Goal: Communication & Community: Answer question/provide support

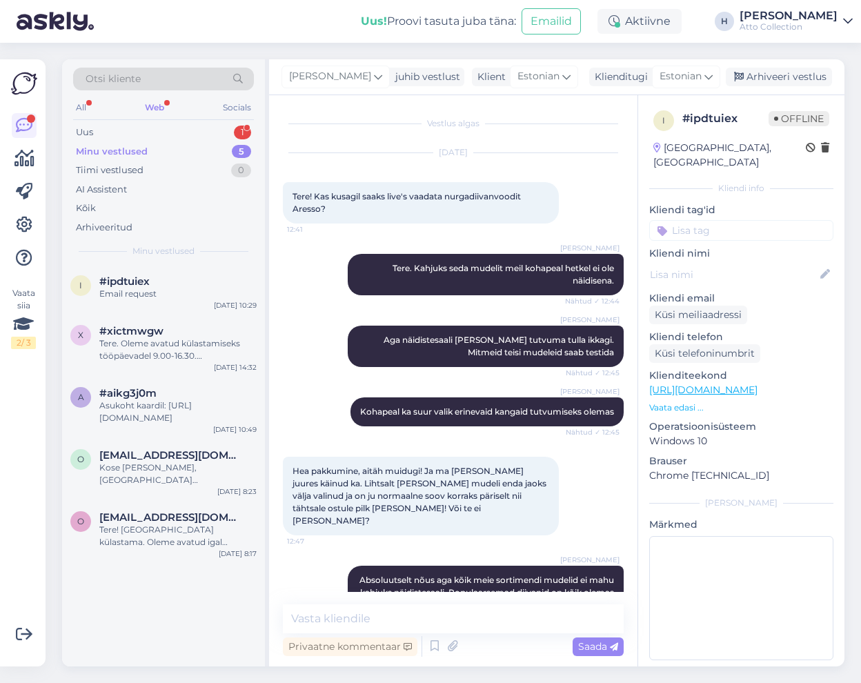
scroll to position [1470, 0]
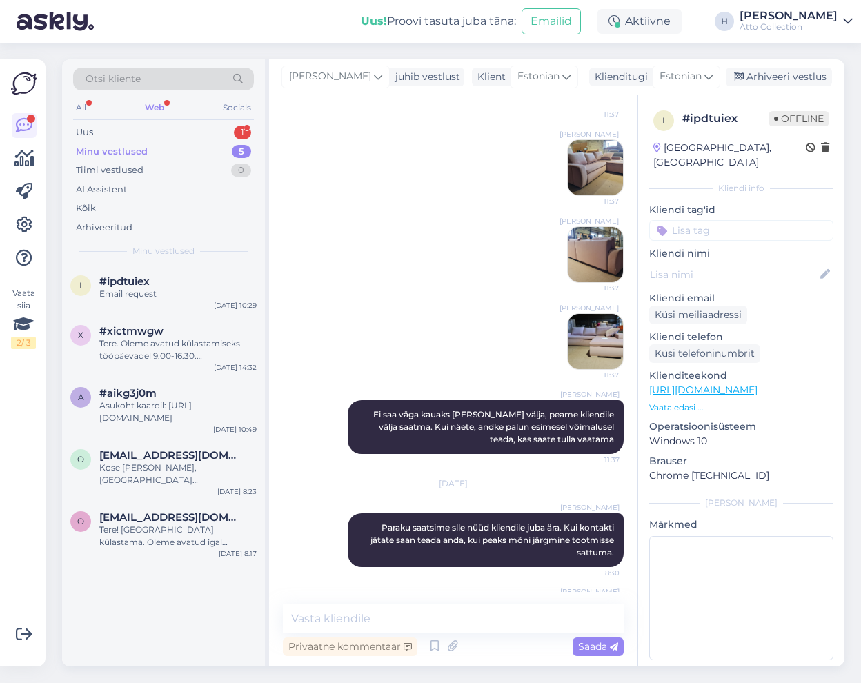
click at [156, 104] on div "Web" at bounding box center [154, 108] width 25 height 18
click at [104, 128] on div "Uus 1" at bounding box center [163, 132] width 181 height 19
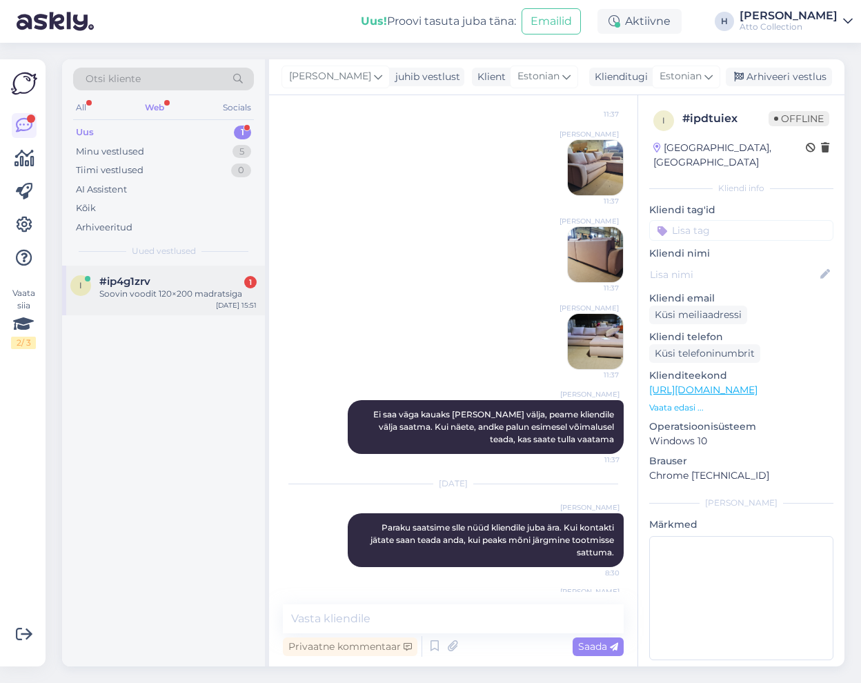
click at [132, 289] on div "Soovin voodit 120×200 madratsiga" at bounding box center [177, 294] width 157 height 12
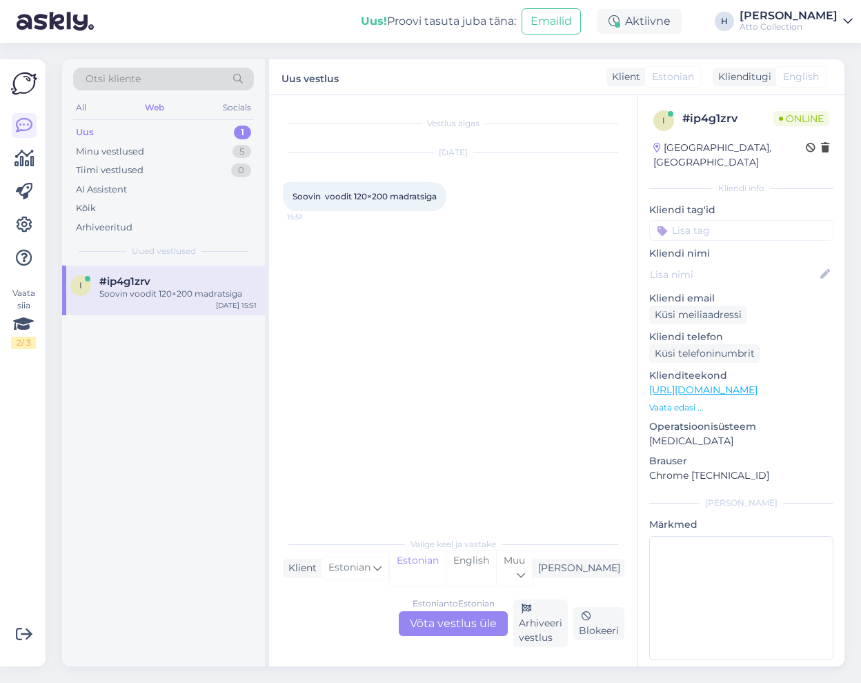
scroll to position [0, 0]
click at [453, 622] on div "Estonian to Estonian Võta vestlus üle" at bounding box center [453, 624] width 109 height 25
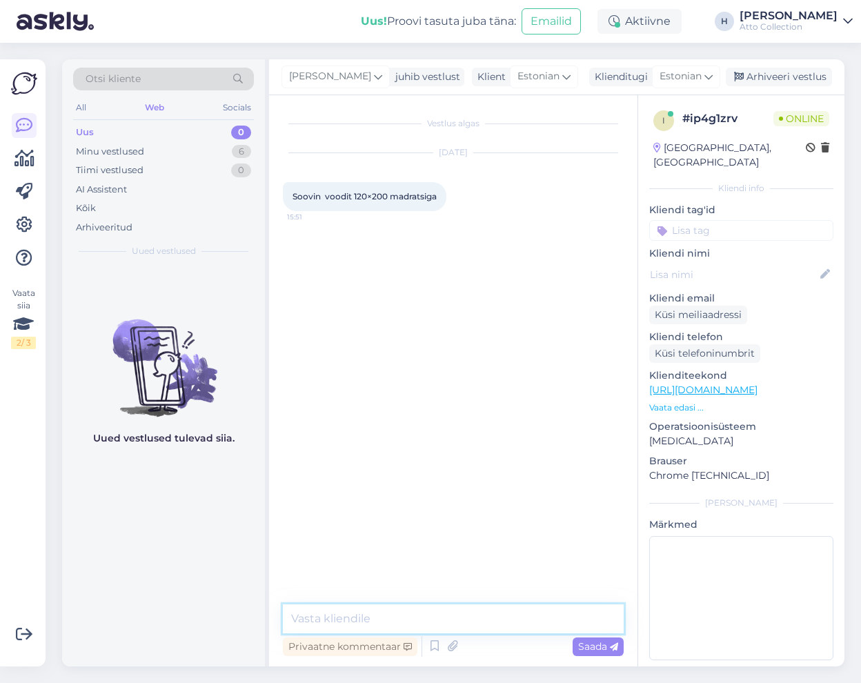
click at [372, 614] on textarea at bounding box center [453, 619] width 341 height 29
click at [395, 624] on textarea at bounding box center [453, 619] width 341 height 29
click at [518, 621] on textarea "Tere, aitäh huvi tundmast! Saame" at bounding box center [453, 619] width 341 height 29
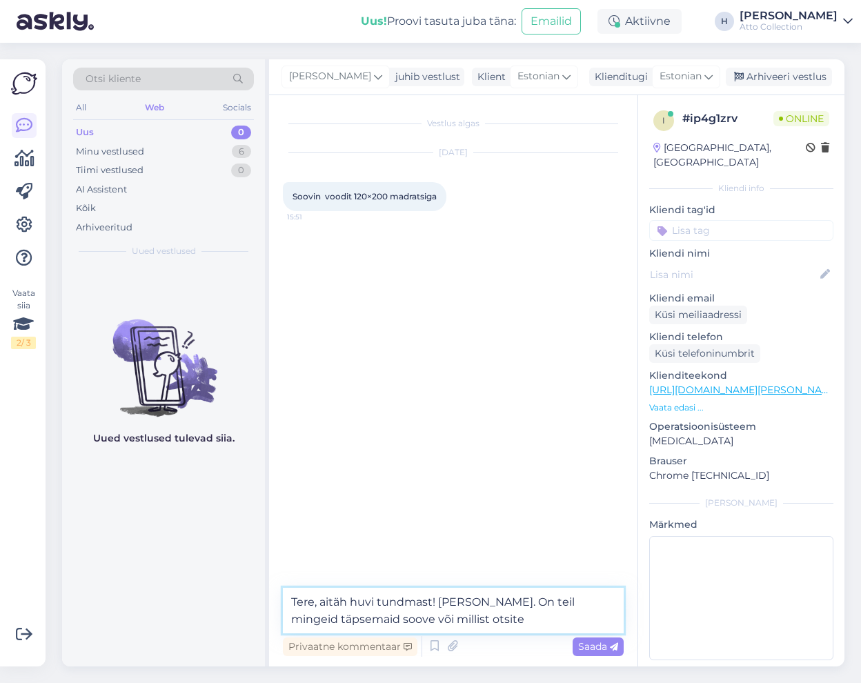
type textarea "Tere, aitäh huvi tundmast! [PERSON_NAME]. On teil mingeid täpsemaid soove või m…"
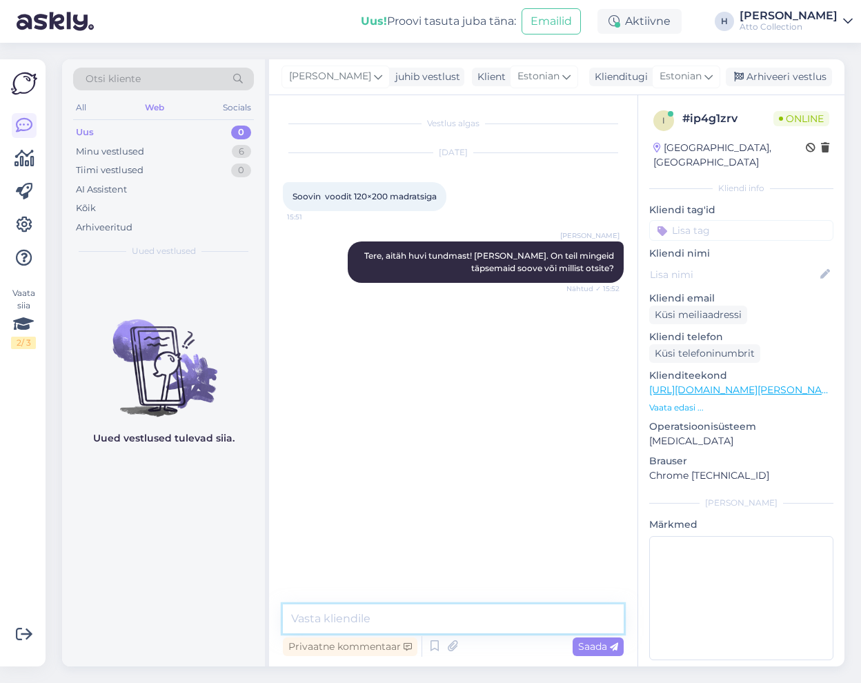
click at [335, 619] on textarea at bounding box center [453, 619] width 341 height 29
type textarea "Meie olemasolevatest ei meeldinud midagi?"
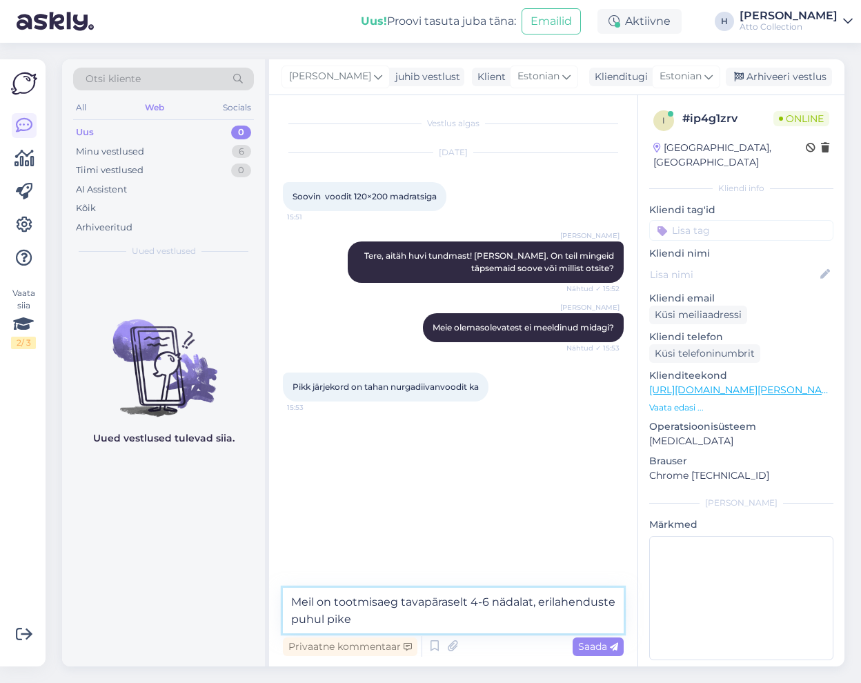
type textarea "Meil on tootmisaeg tavapäraselt 4-6 nädalat, erilahenduste puhul pikem"
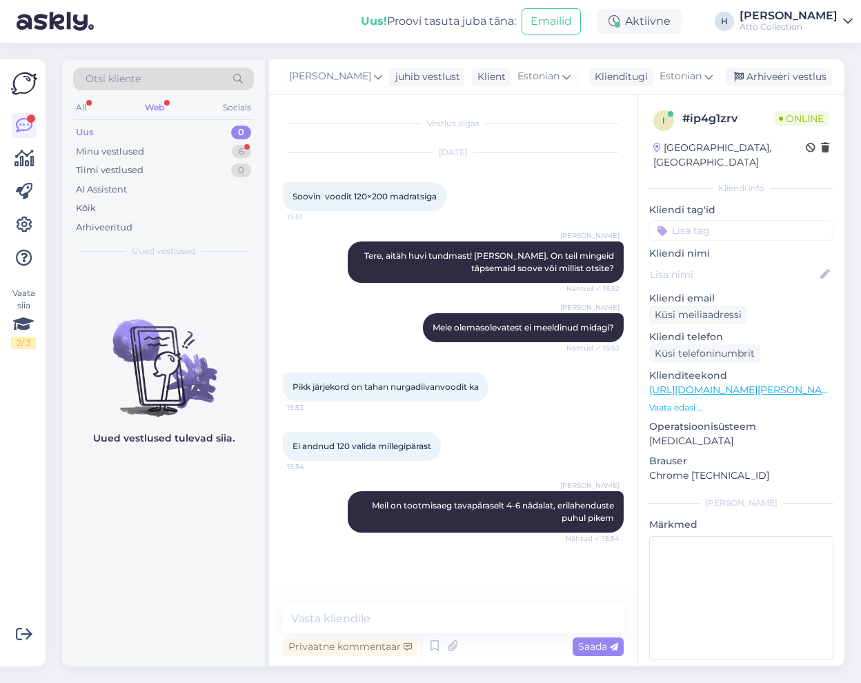
scroll to position [28, 0]
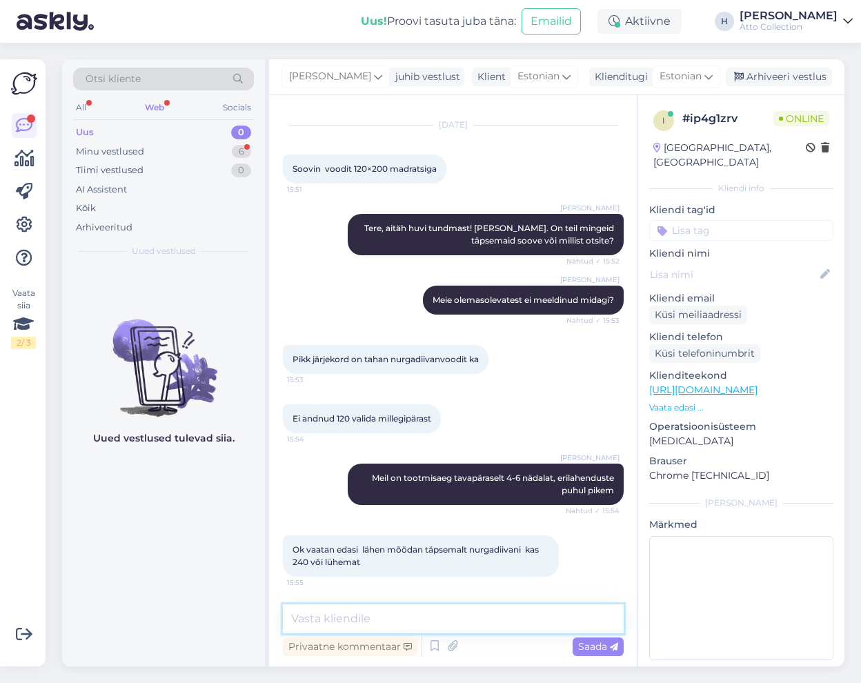
click at [408, 613] on textarea at bounding box center [453, 619] width 341 height 29
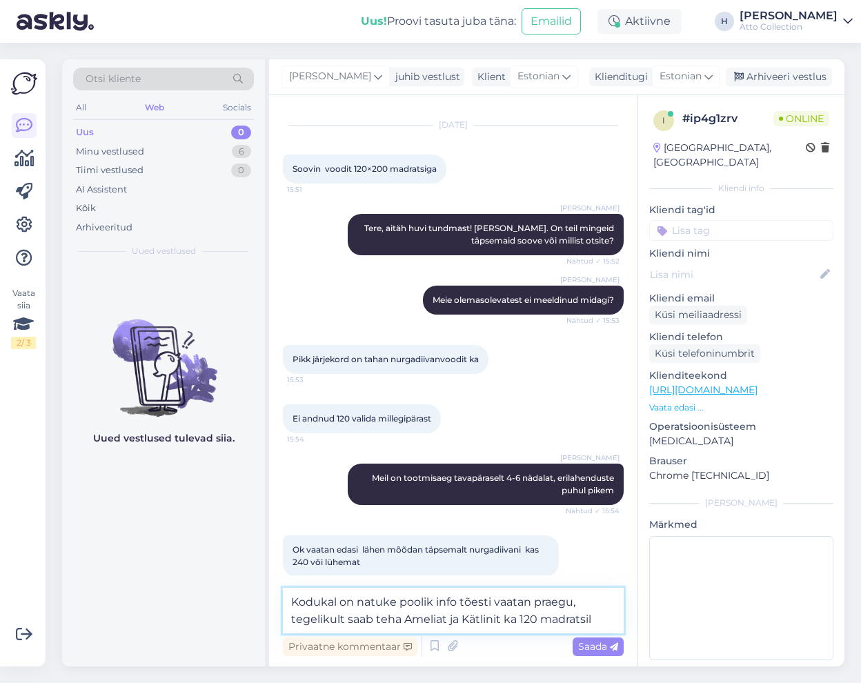
type textarea "Kodukal on natuke poolik info tõesti vaatan praegu, tegelikult saab teha Amelia…"
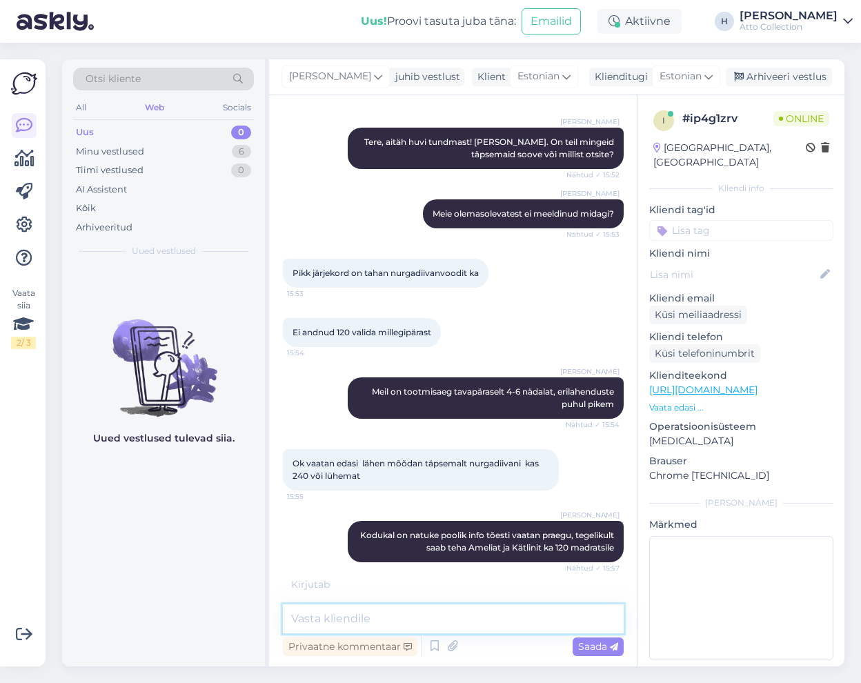
scroll to position [159, 0]
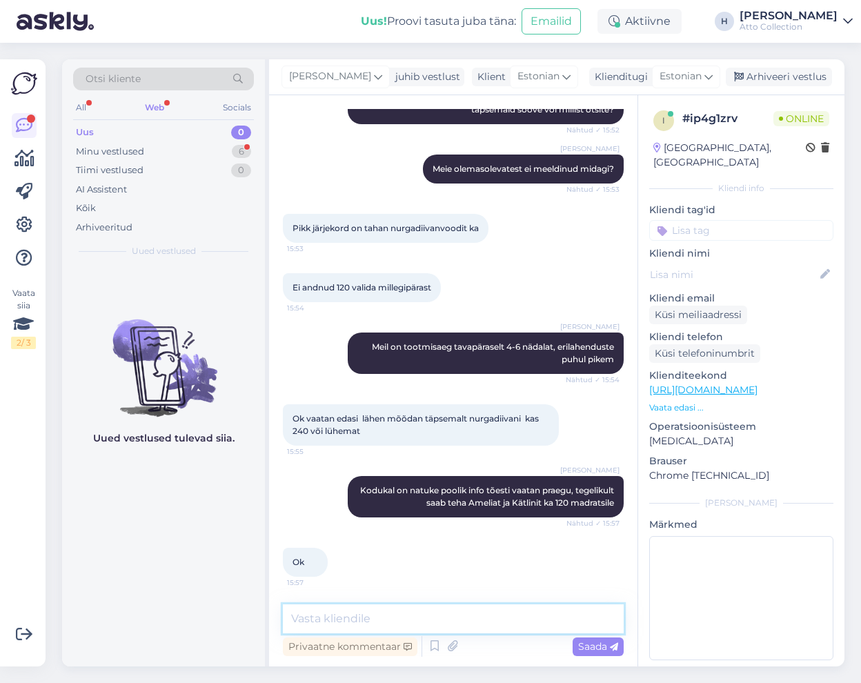
click at [402, 623] on textarea at bounding box center [453, 619] width 341 height 29
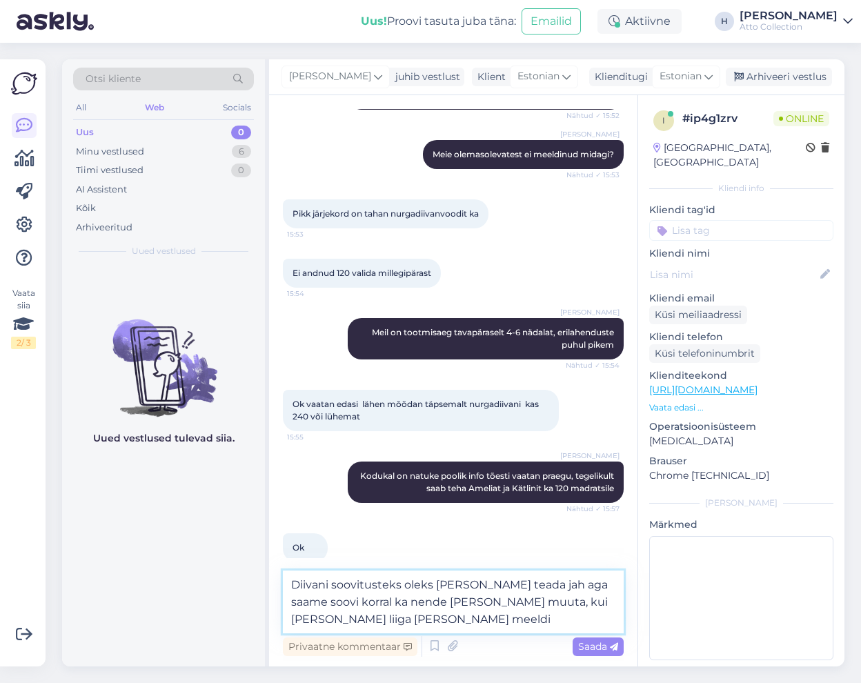
type textarea "Diivani soovitusteks oleks [PERSON_NAME] teada jah aga saame soovi korral ka ne…"
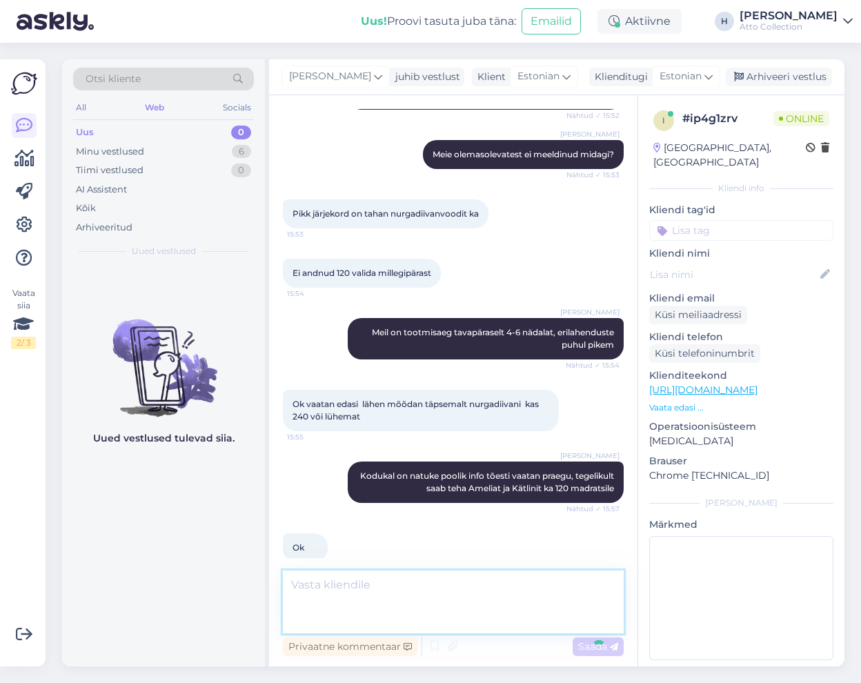
scroll to position [243, 0]
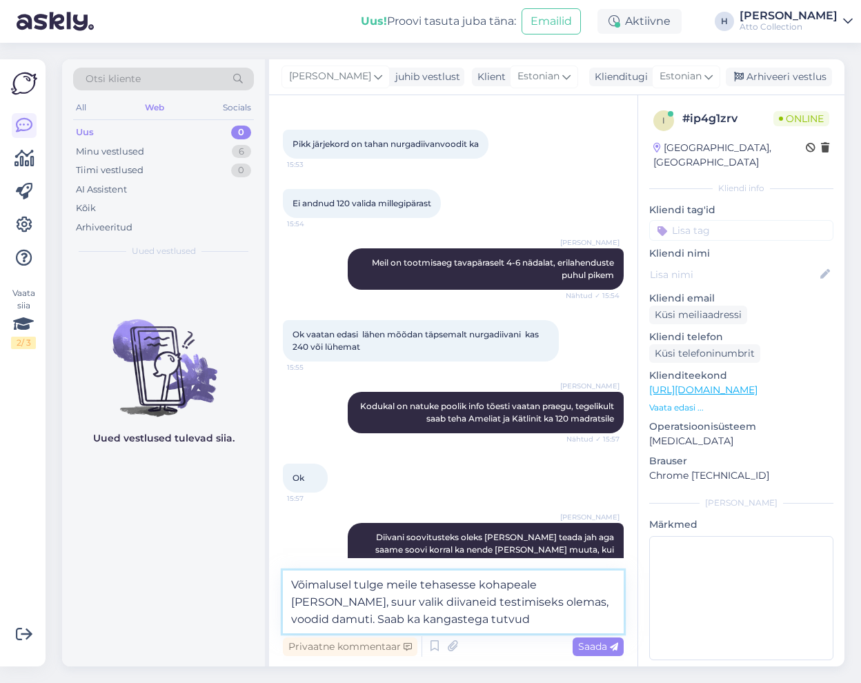
type textarea "Võimalusel tulge meile tehasesse kohapeale [PERSON_NAME], suur valik diivaneid …"
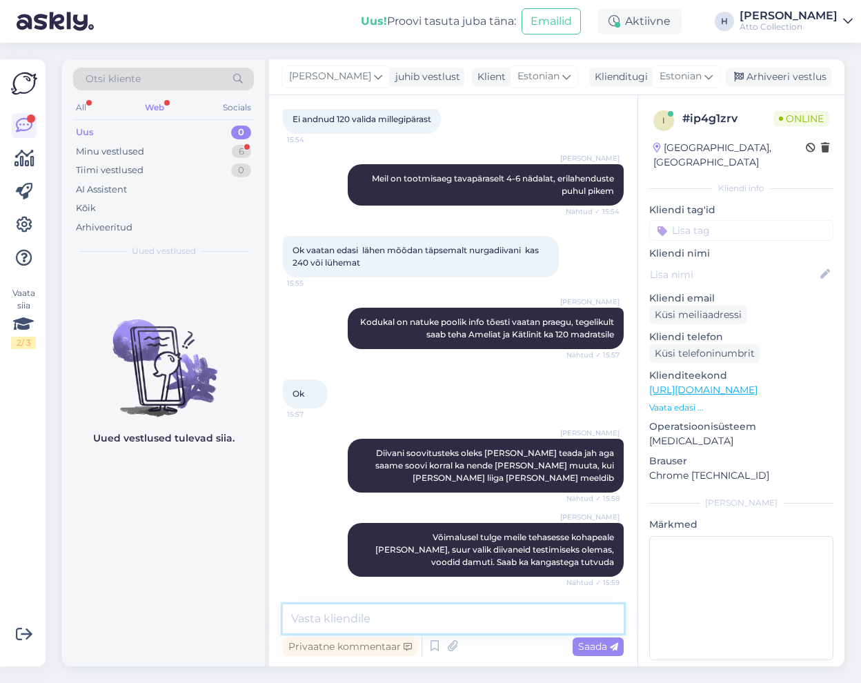
scroll to position [387, 0]
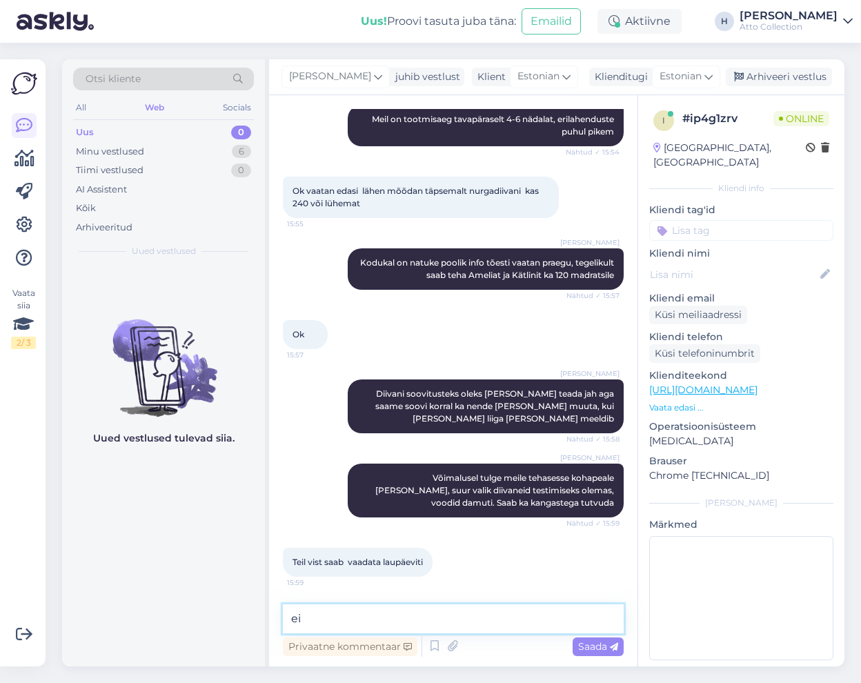
type textarea "e"
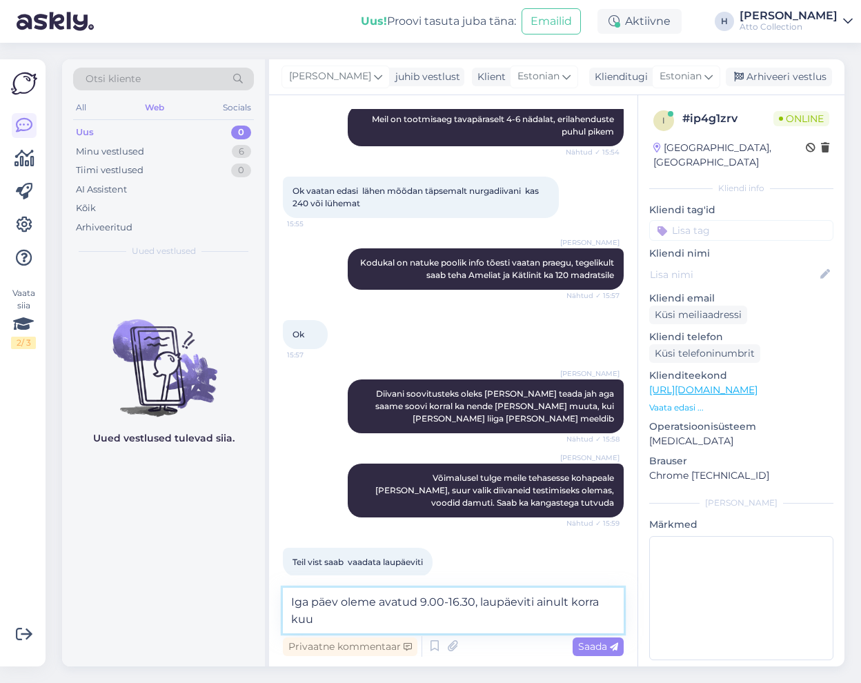
type textarea "Iga päev oleme avatud 9.00-16.30, laupäeviti ainult korra kuus"
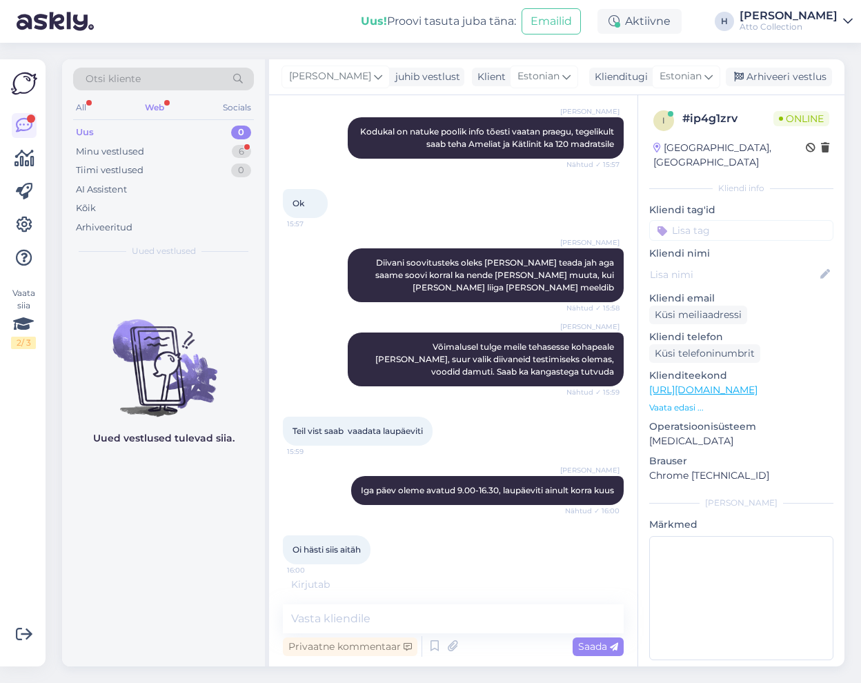
scroll to position [577, 0]
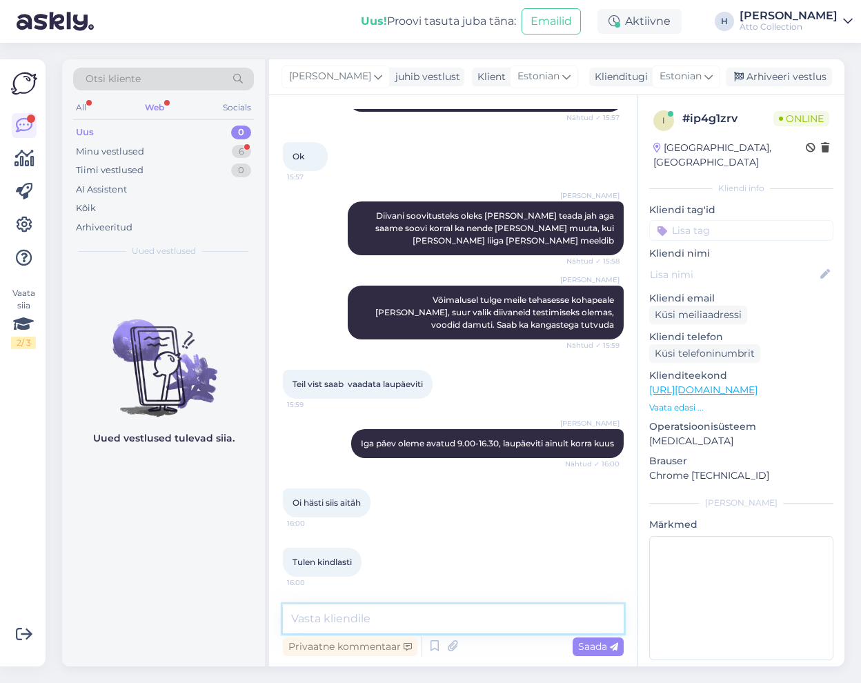
click at [389, 625] on textarea at bounding box center [453, 619] width 341 height 29
type textarea "Tore! [PERSON_NAME] veel küsimusi tekib, andke ikka julgelt [PERSON_NAME]"
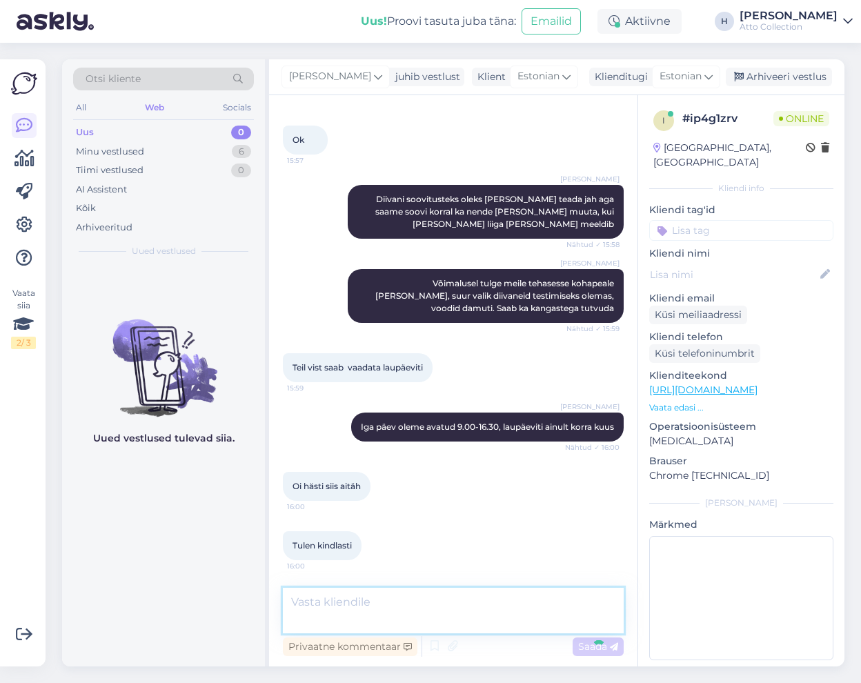
scroll to position [636, 0]
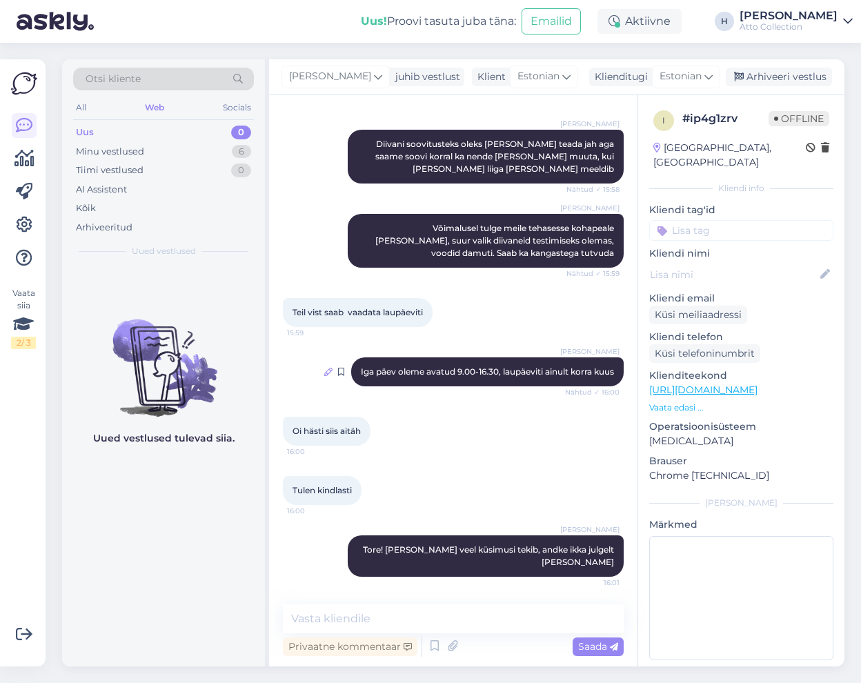
click at [324, 376] on icon at bounding box center [328, 372] width 8 height 8
click at [378, 367] on span "Iga päev oleme avatud 9.00-16.30, laupäeviti ainult korra kuus" at bounding box center [487, 372] width 253 height 10
click at [395, 373] on span "Iga päev oleme avatud 9.00-16.30, laupäeviti ainult korra kuus" at bounding box center [487, 372] width 253 height 10
click at [396, 372] on span "Iga päev oleme avatud 9.00-16.30, laupäeviti ainult korra kuus" at bounding box center [487, 372] width 253 height 10
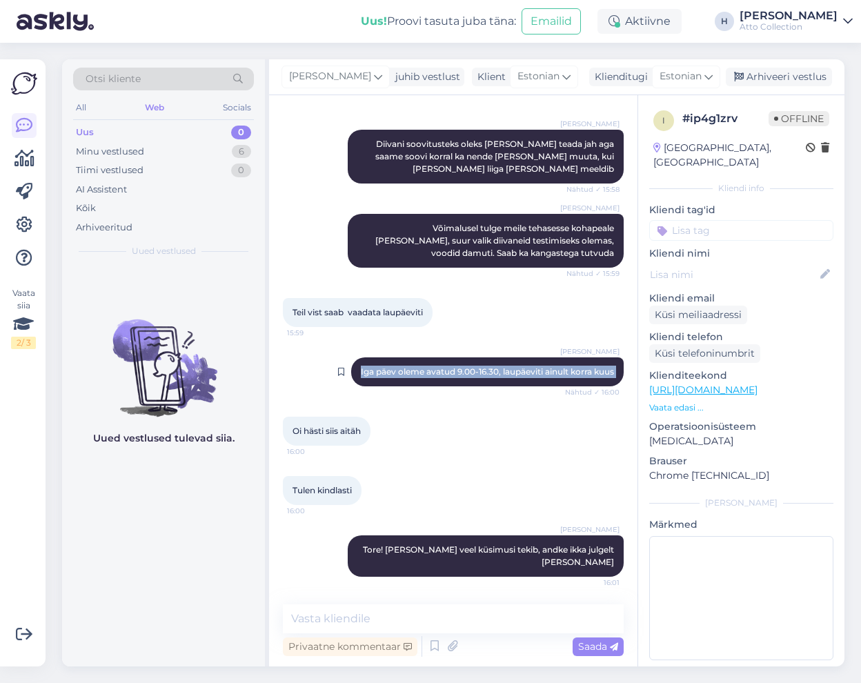
click at [422, 371] on span "Iga päev oleme avatud 9.00-16.30, laupäeviti ainult korra kuus" at bounding box center [487, 372] width 253 height 10
click at [506, 384] on div "[PERSON_NAME] päev oleme avatud 9.00-16.30, laupäeviti ainult korra kuus Nähtud…" at bounding box center [487, 372] width 273 height 29
click at [460, 367] on span "Iga päev oleme avatud 9.00-16.30, laupäeviti ainult korra kuus" at bounding box center [487, 372] width 253 height 10
click at [368, 557] on span "Tore! [PERSON_NAME] veel küsimusi tekib, andke ikka julgelt [PERSON_NAME]" at bounding box center [489, 556] width 253 height 23
click at [442, 369] on span "Iga päev oleme avatud 9.00-16.30, laupäeviti ainult korra kuus" at bounding box center [487, 372] width 253 height 10
